Goal: Information Seeking & Learning: Learn about a topic

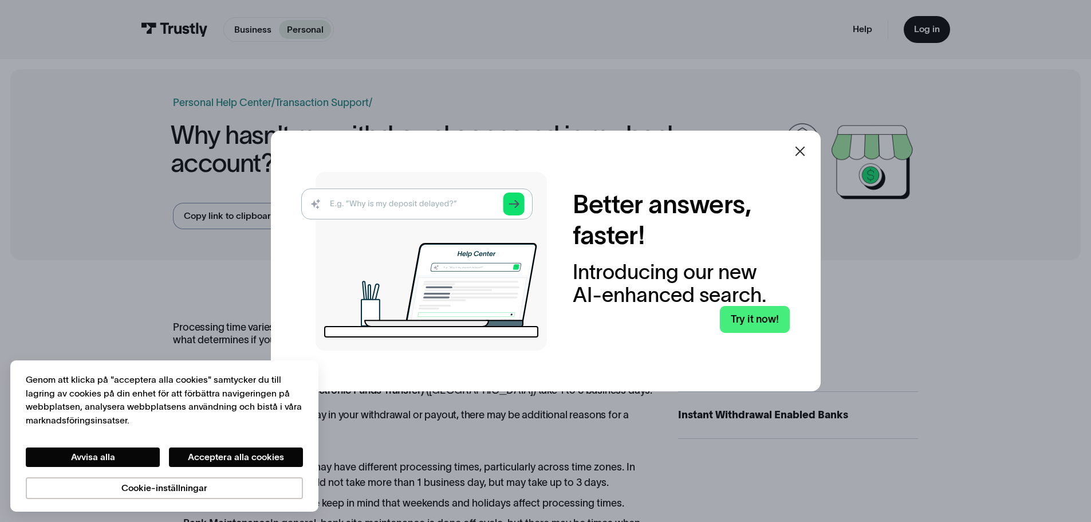
click at [807, 152] on icon at bounding box center [800, 151] width 14 height 14
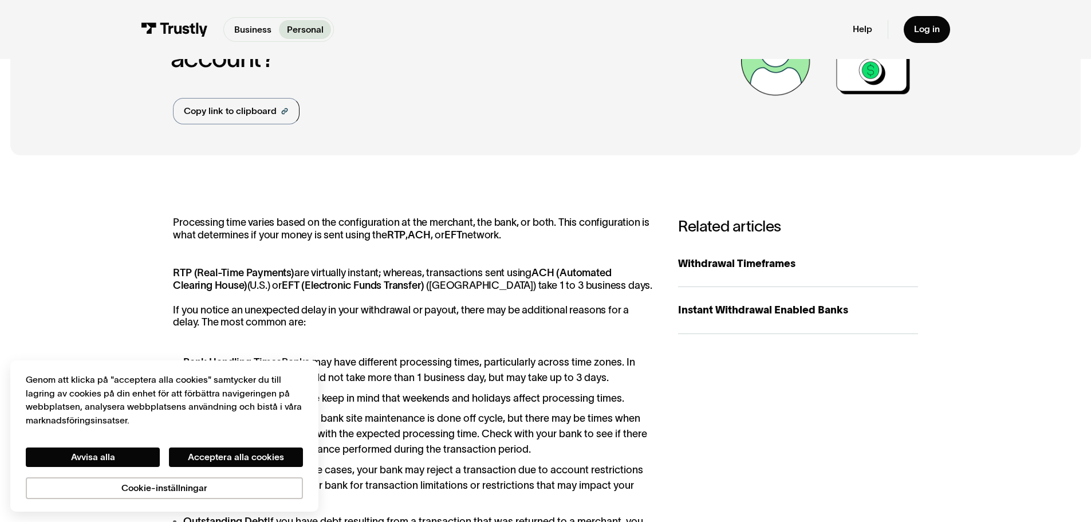
scroll to position [114, 0]
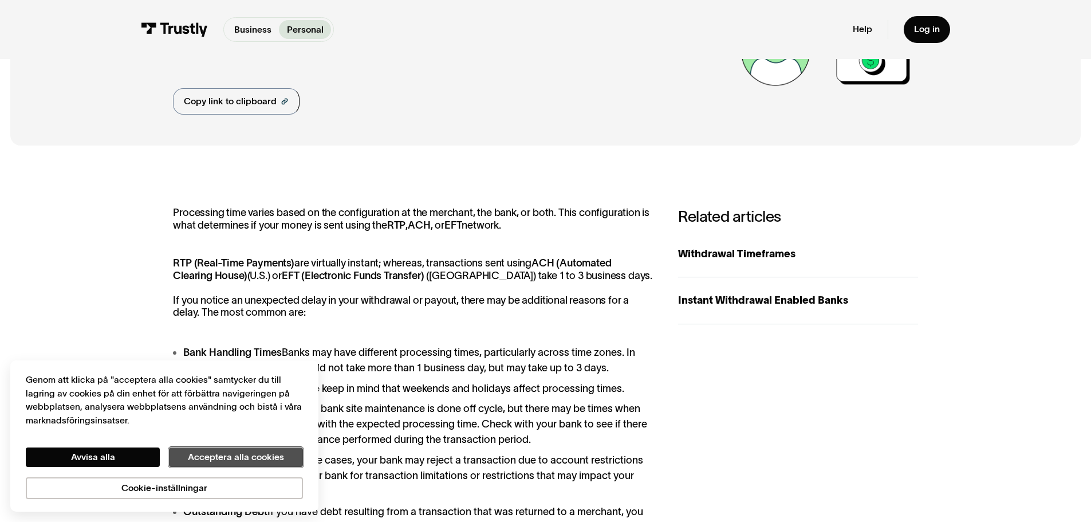
click at [187, 456] on button "Acceptera alla cookies" at bounding box center [236, 456] width 134 height 19
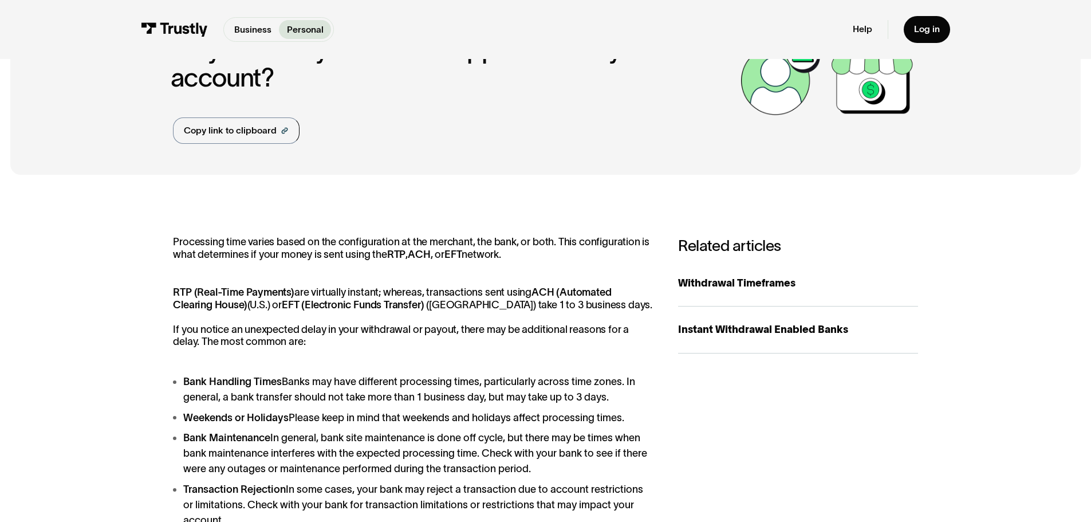
scroll to position [0, 0]
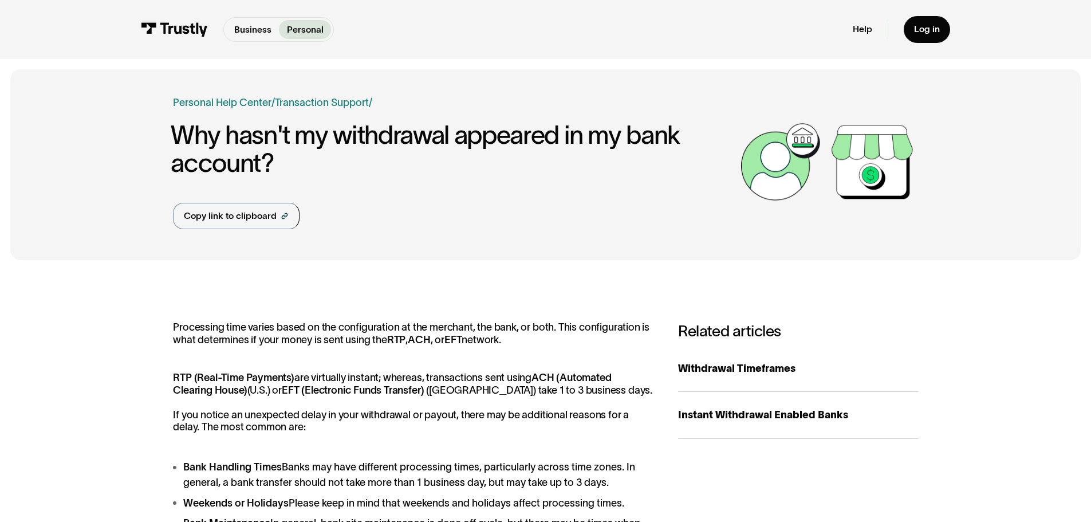
click at [173, 23] on img at bounding box center [174, 29] width 67 height 14
click at [718, 370] on div "Withdrawal Timeframes" at bounding box center [798, 368] width 240 height 15
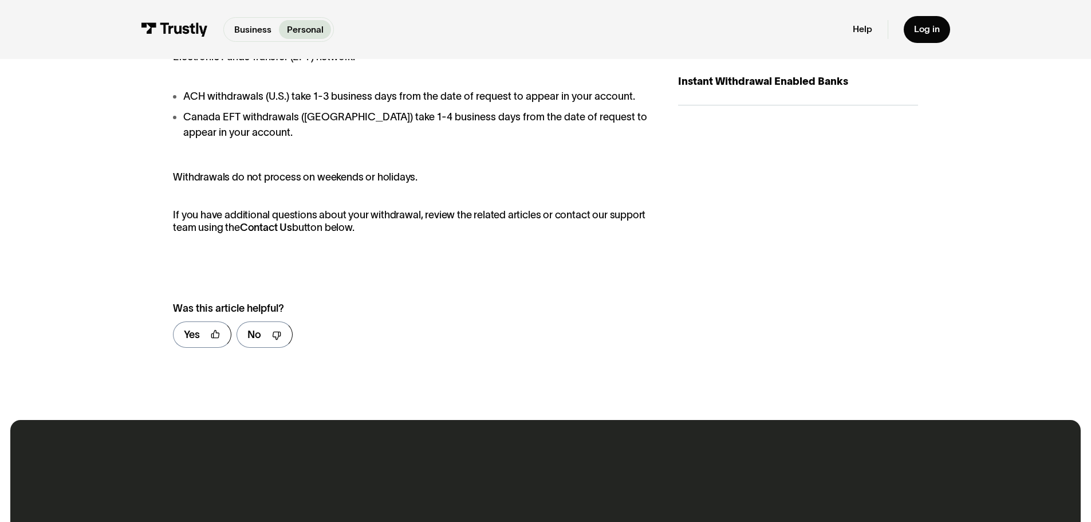
scroll to position [343, 0]
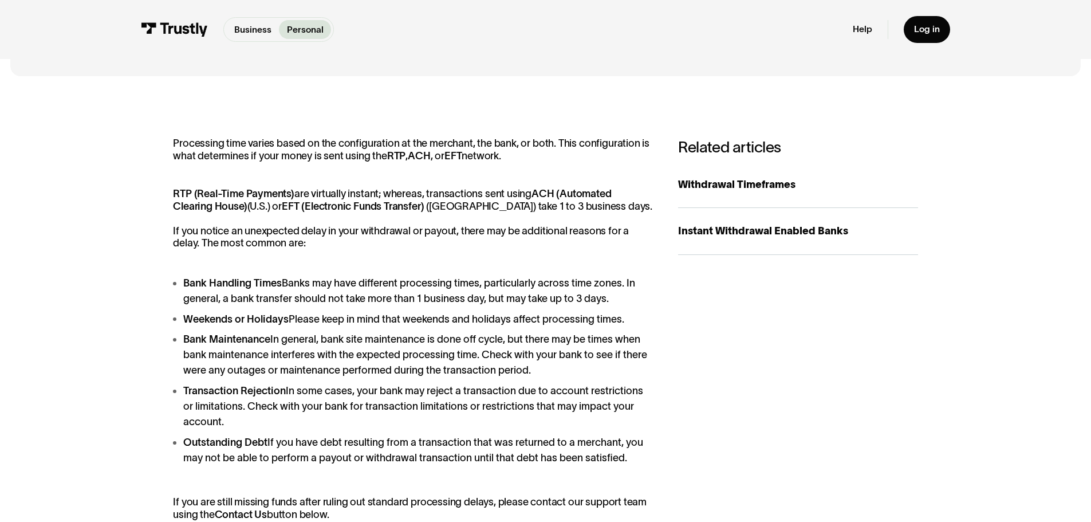
scroll to position [57, 0]
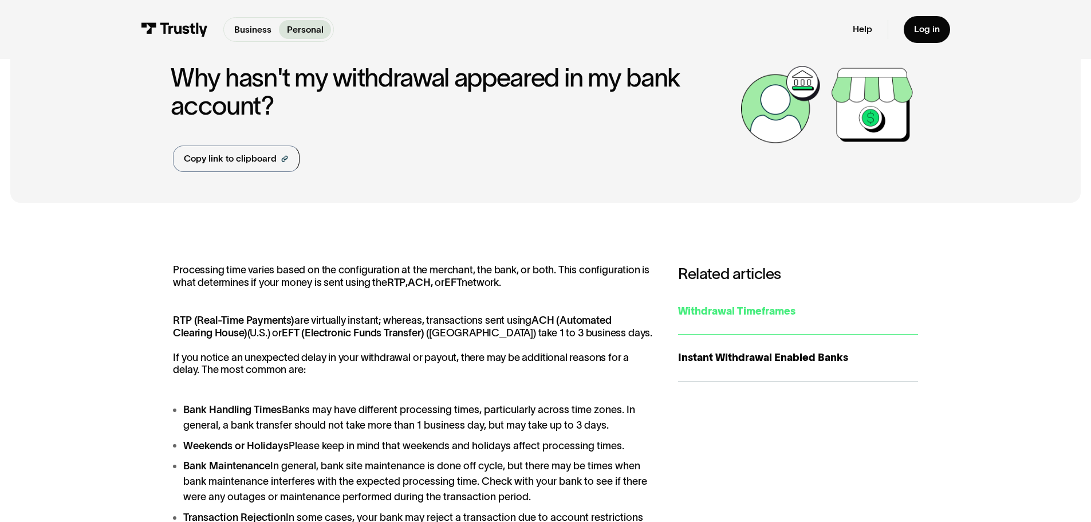
click at [721, 315] on div "Withdrawal Timeframes" at bounding box center [798, 310] width 240 height 15
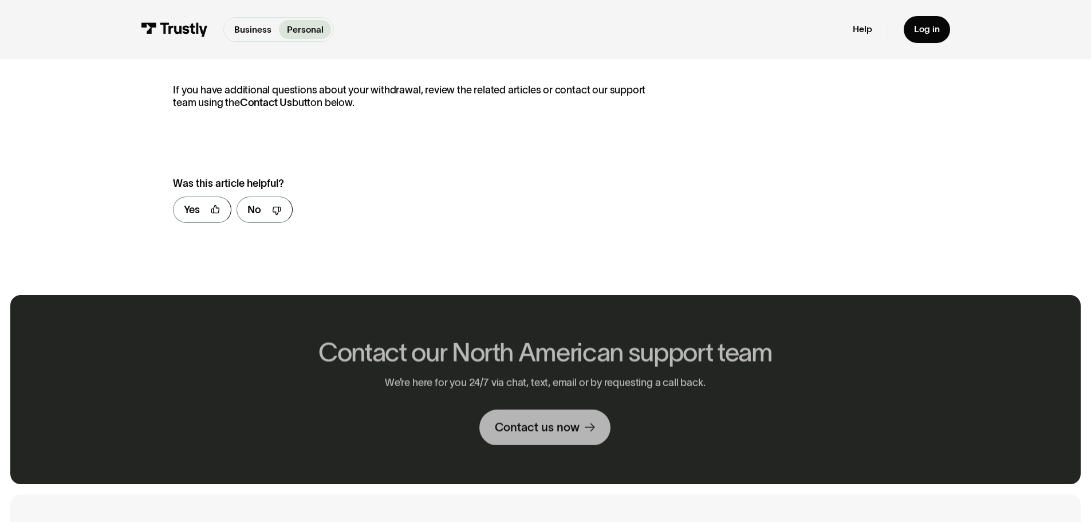
scroll to position [114, 0]
